Goal: Task Accomplishment & Management: Complete application form

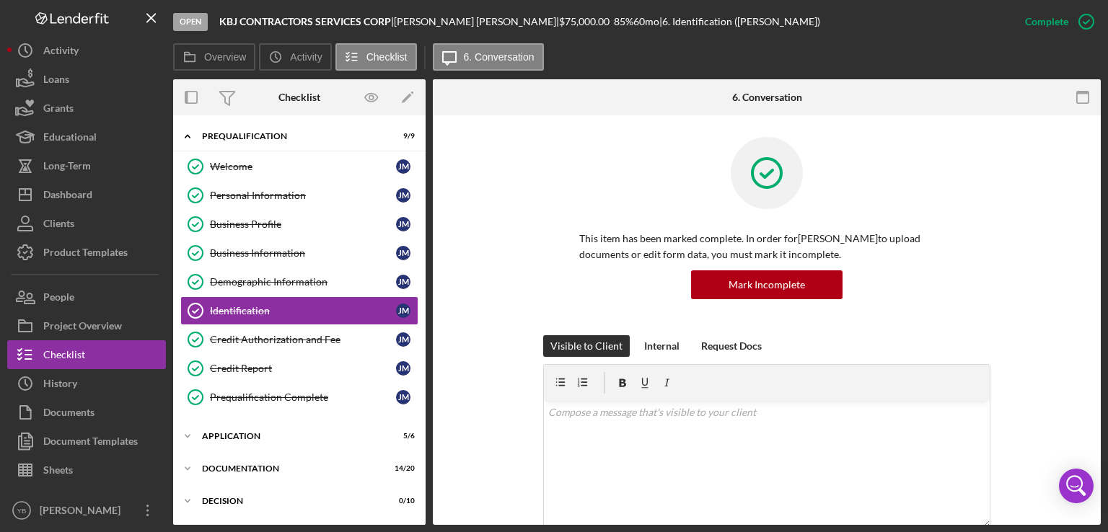
drag, startPoint x: 427, startPoint y: 219, endPoint x: 421, endPoint y: 307, distance: 87.5
click at [421, 307] on div "Overview Internal Workflow Stage Open Icon/Dropdown Arrow Archive (can unarchiv…" at bounding box center [637, 302] width 928 height 446
drag, startPoint x: 421, startPoint y: 307, endPoint x: 424, endPoint y: 437, distance: 129.9
click at [424, 437] on div "Icon/Expander Prequalification 9 / 9 Welcome Welcome [PERSON_NAME] Personal Inf…" at bounding box center [299, 320] width 253 height 410
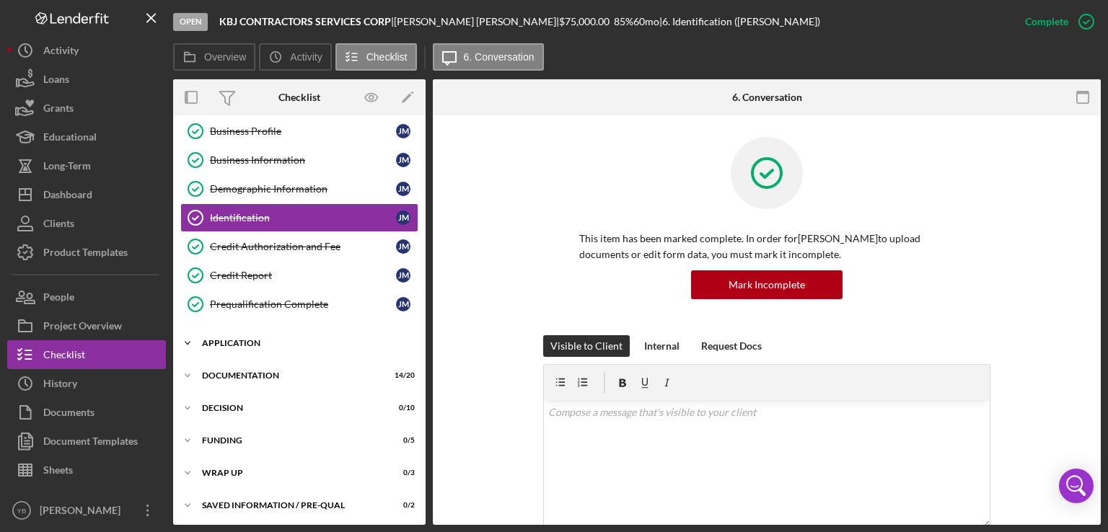
click at [223, 339] on div "Application" at bounding box center [305, 343] width 206 height 9
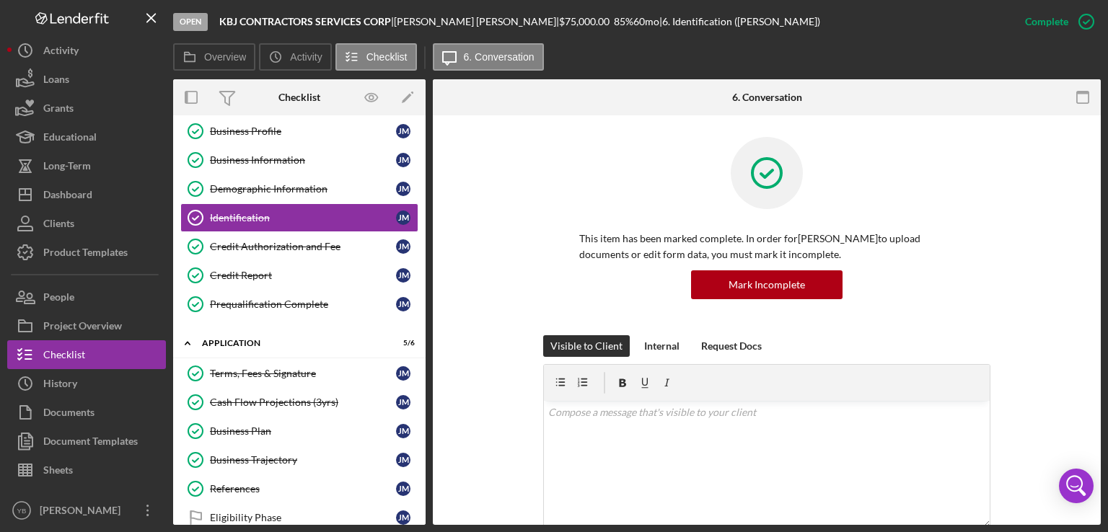
drag, startPoint x: 427, startPoint y: 374, endPoint x: 421, endPoint y: 408, distance: 35.1
click at [421, 408] on div "Overview Internal Workflow Stage Open Icon/Dropdown Arrow Archive (can unarchiv…" at bounding box center [637, 302] width 928 height 446
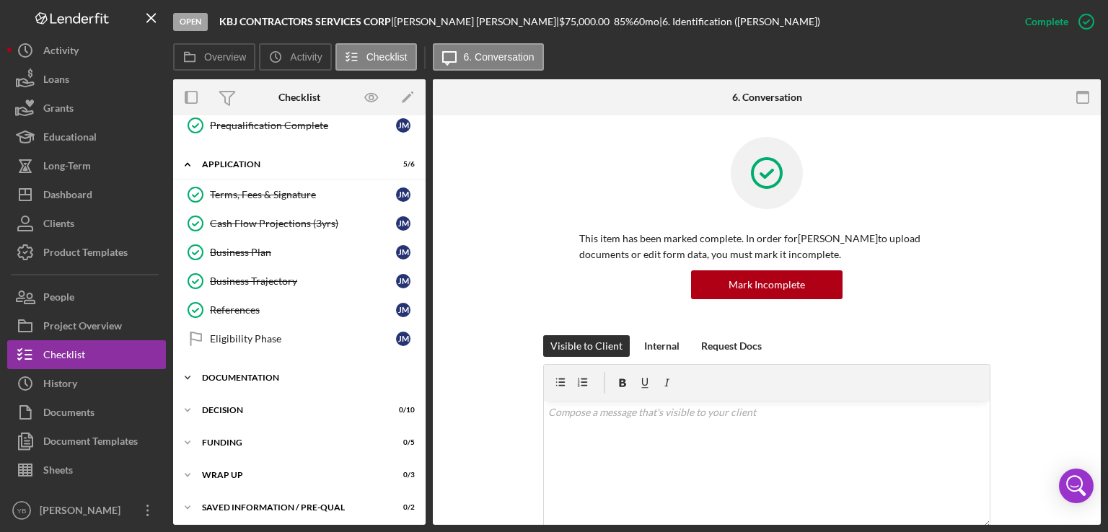
click at [235, 374] on div "Documentation" at bounding box center [305, 378] width 206 height 9
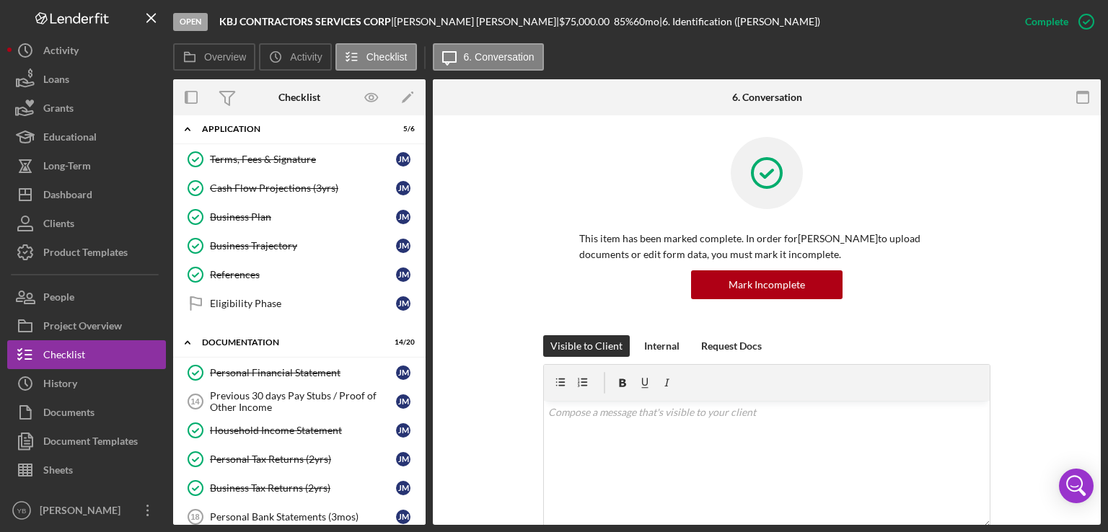
scroll to position [0, 0]
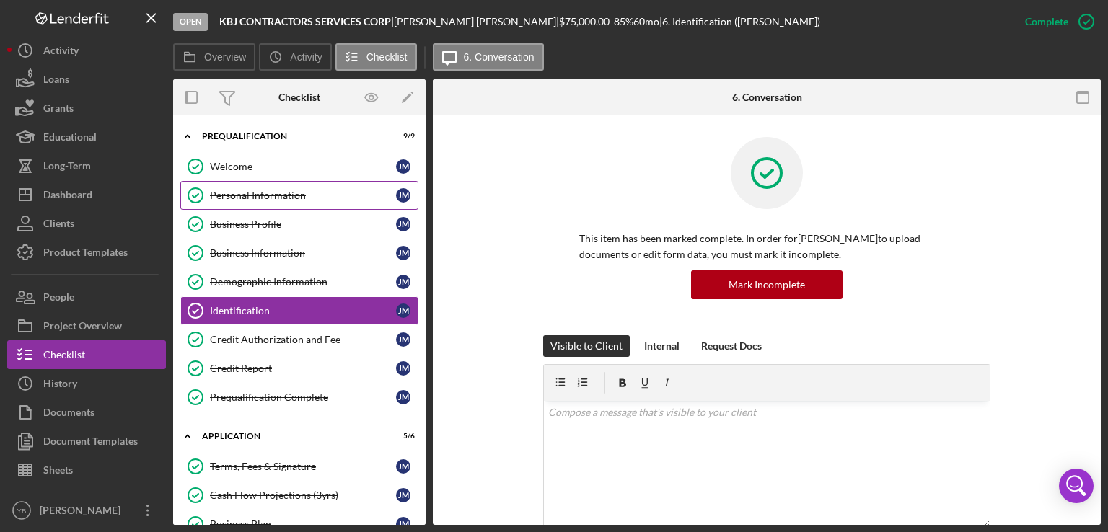
click at [303, 192] on div "Personal Information" at bounding box center [303, 196] width 186 height 12
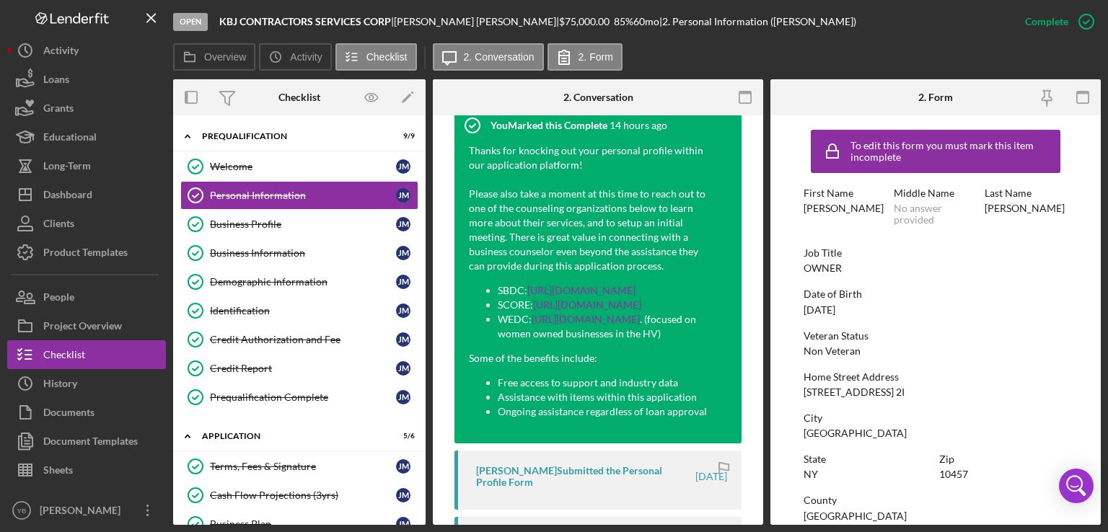
scroll to position [507, 0]
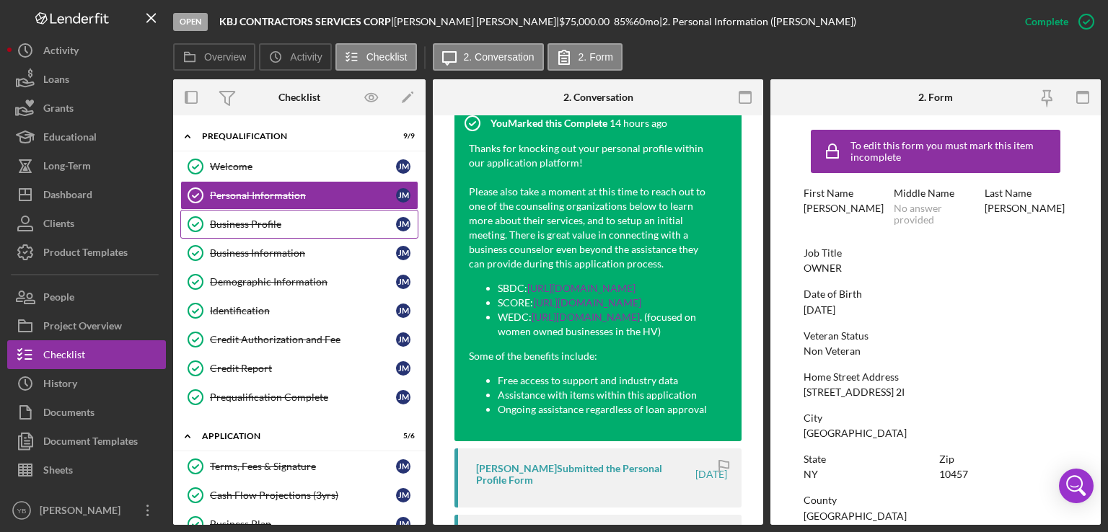
click at [266, 222] on div "Business Profile" at bounding box center [303, 225] width 186 height 12
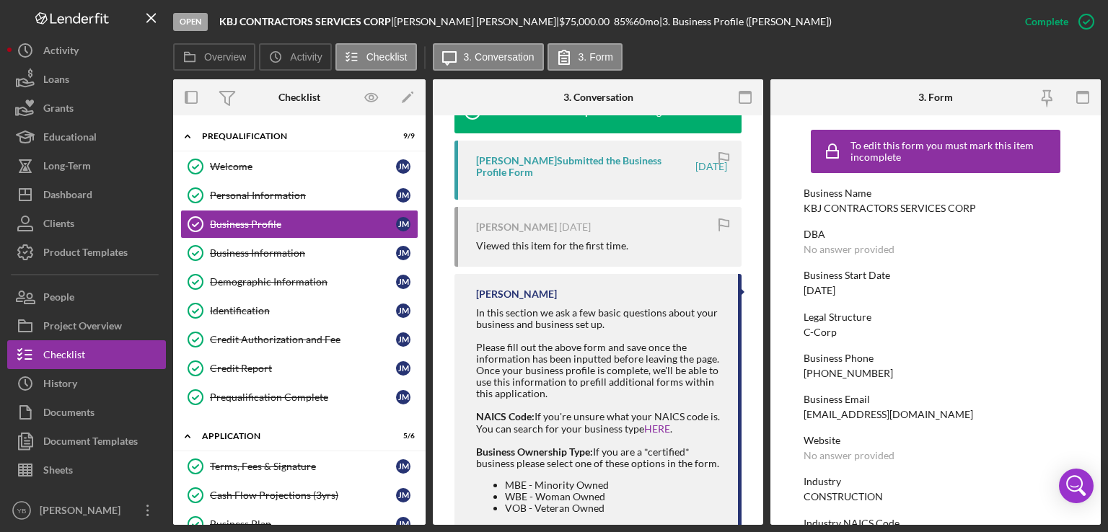
scroll to position [523, 0]
click at [257, 252] on div "Business Information" at bounding box center [303, 253] width 186 height 12
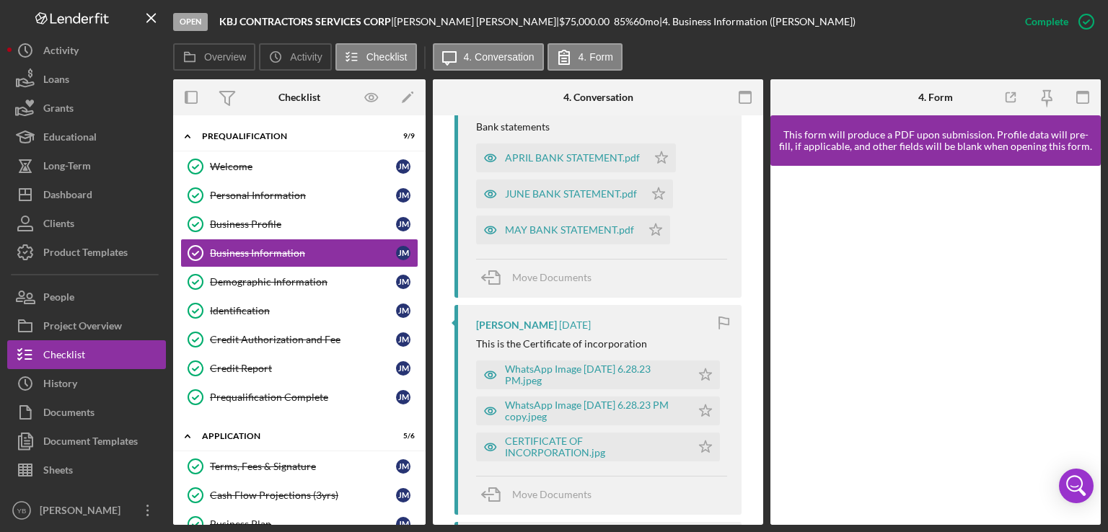
scroll to position [872, 0]
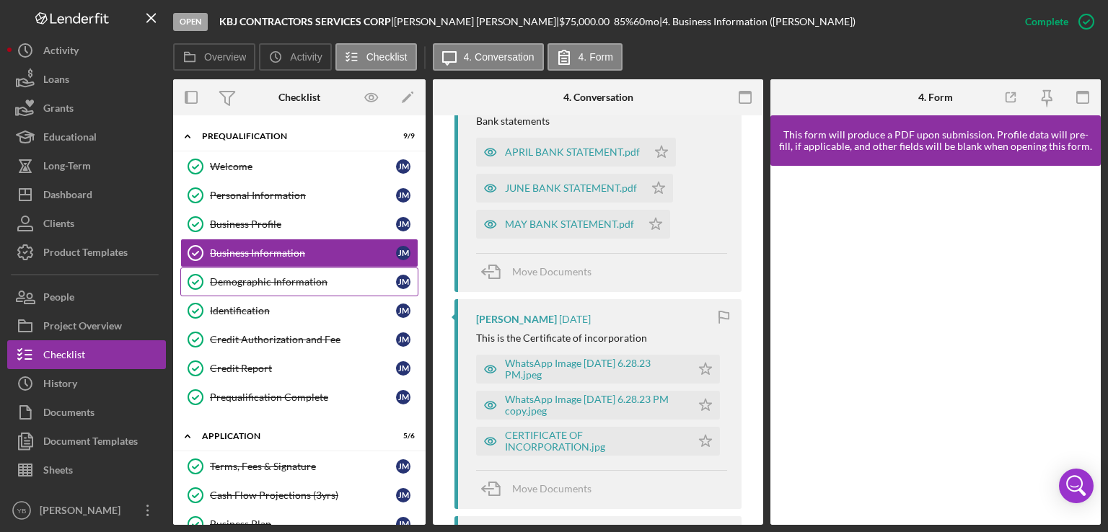
click at [322, 277] on div "Demographic Information" at bounding box center [303, 282] width 186 height 12
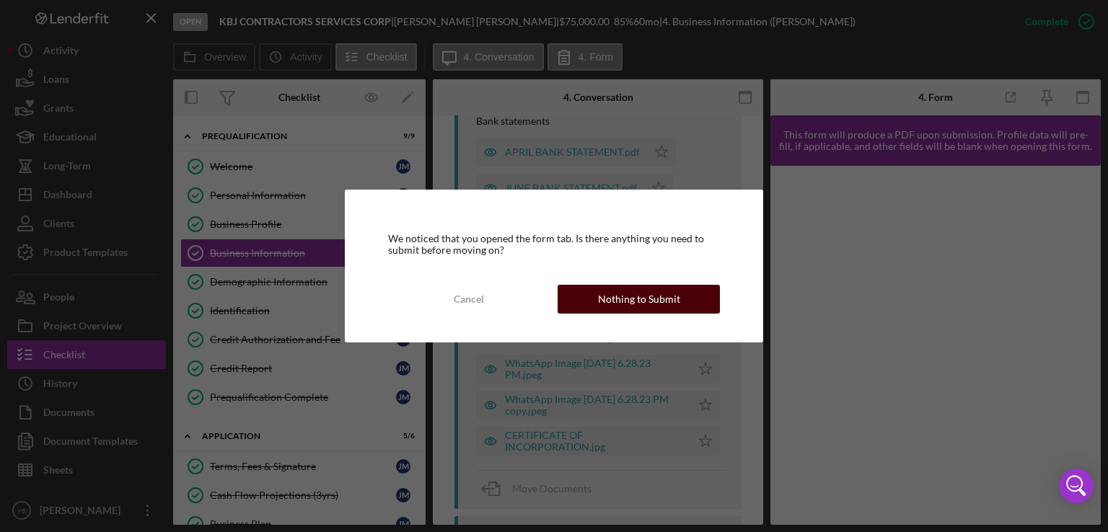
click at [618, 307] on div "Nothing to Submit" at bounding box center [639, 299] width 82 height 29
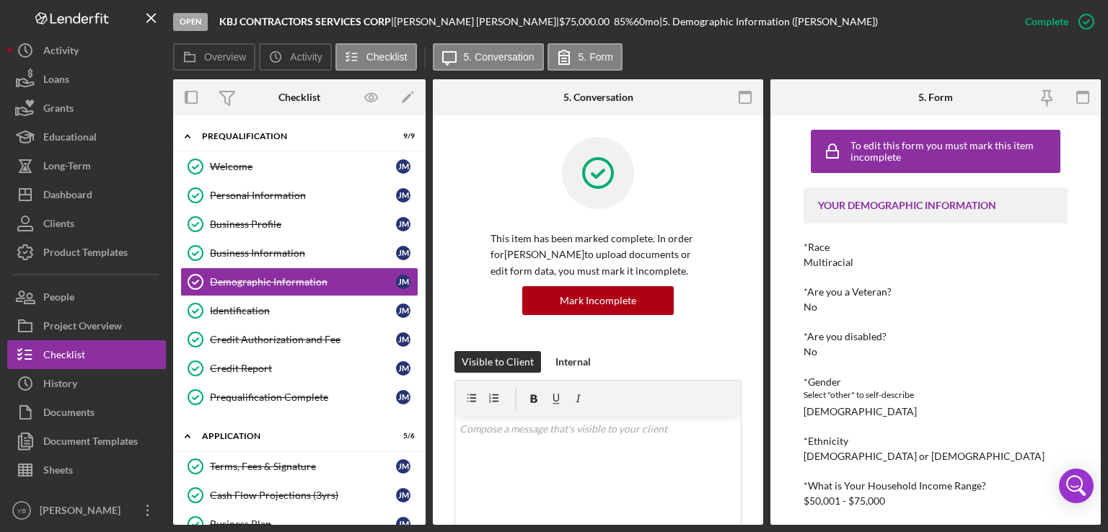
drag, startPoint x: 419, startPoint y: 240, endPoint x: 422, endPoint y: 249, distance: 9.1
click at [422, 249] on div "Icon/Expander Prequalification 9 / 9 Welcome Welcome J M Personal Information P…" at bounding box center [299, 320] width 253 height 410
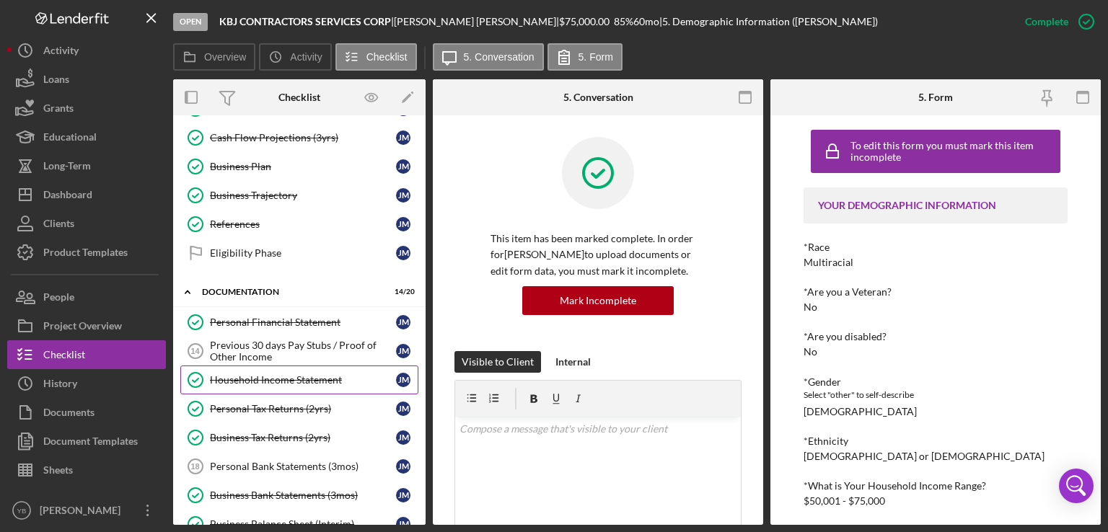
click at [301, 385] on link "Household Income Statement Household Income Statement J M" at bounding box center [299, 380] width 238 height 29
